Goal: Navigation & Orientation: Find specific page/section

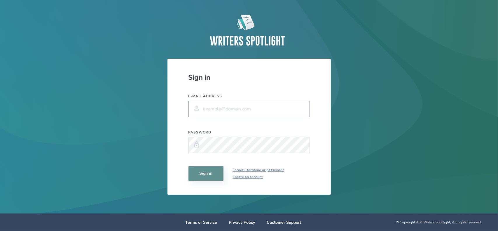
click at [261, 114] on input "E-mail address" at bounding box center [248, 109] width 121 height 16
type input "[EMAIL_ADDRESS][DOMAIN_NAME]"
click at [188, 166] on button "Sign in" at bounding box center [205, 173] width 35 height 15
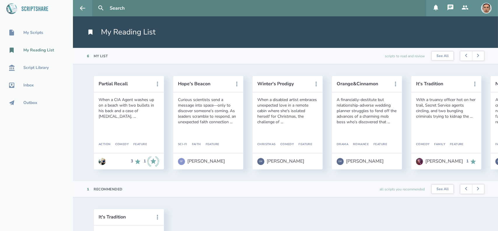
click at [452, 7] on icon at bounding box center [451, 7] width 6 height 6
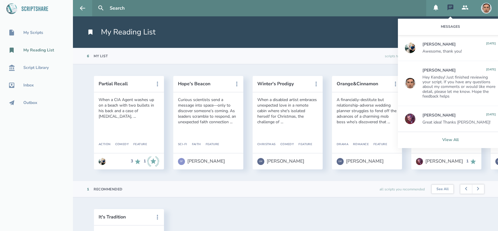
click at [448, 138] on link "View All" at bounding box center [450, 140] width 105 height 16
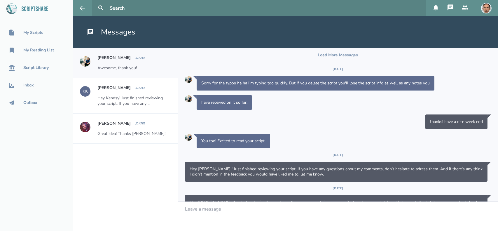
scroll to position [100, 0]
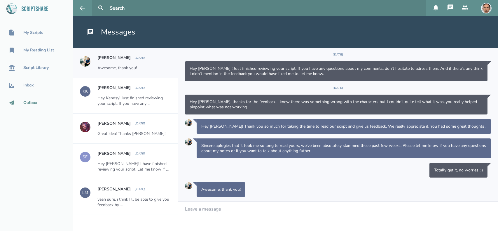
click at [43, 104] on div "Outbox" at bounding box center [36, 102] width 73 height 7
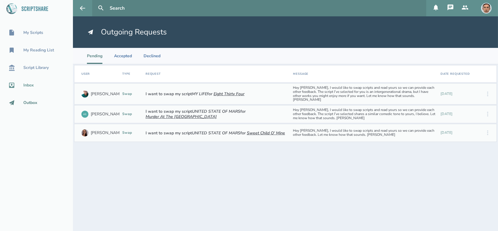
click at [32, 86] on div "Inbox" at bounding box center [28, 85] width 11 height 5
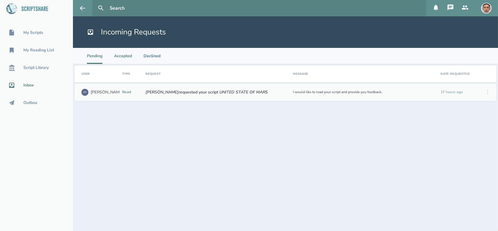
click at [129, 58] on li "Accepted" at bounding box center [123, 56] width 18 height 16
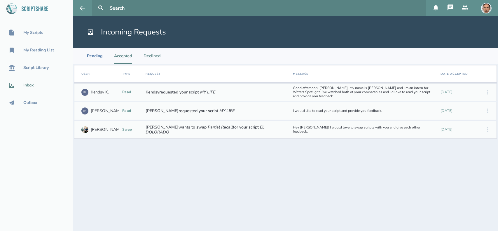
click at [154, 54] on li "Declined" at bounding box center [152, 56] width 17 height 16
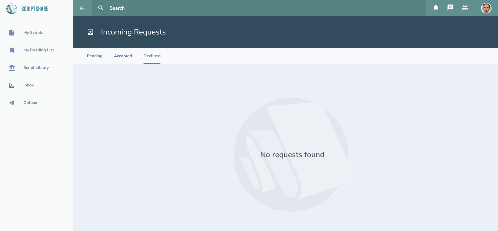
click at [93, 57] on li "Pending" at bounding box center [94, 56] width 15 height 16
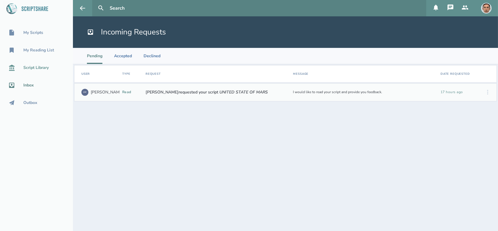
click at [48, 68] on div "Script Library" at bounding box center [35, 67] width 25 height 5
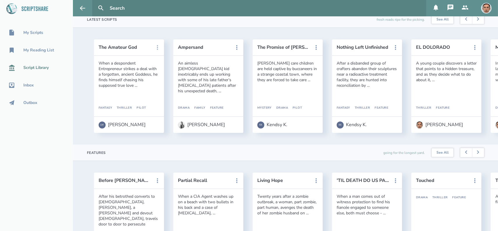
scroll to position [175, 0]
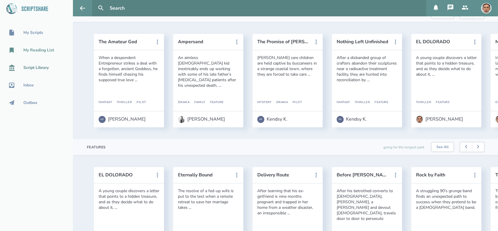
click at [39, 48] on div "My Reading List" at bounding box center [38, 50] width 31 height 5
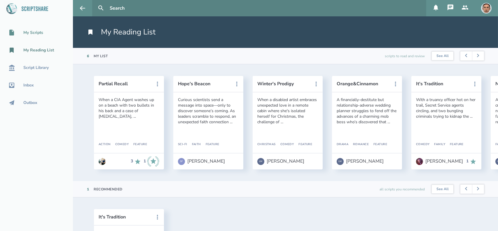
click at [41, 33] on div "My Scripts" at bounding box center [33, 32] width 20 height 5
